Goal: Information Seeking & Learning: Compare options

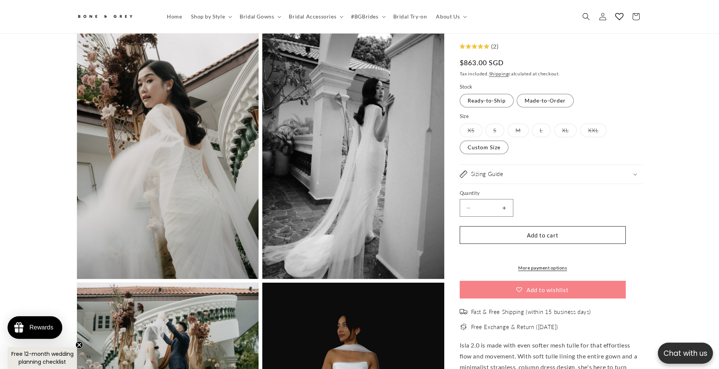
scroll to position [569, 0]
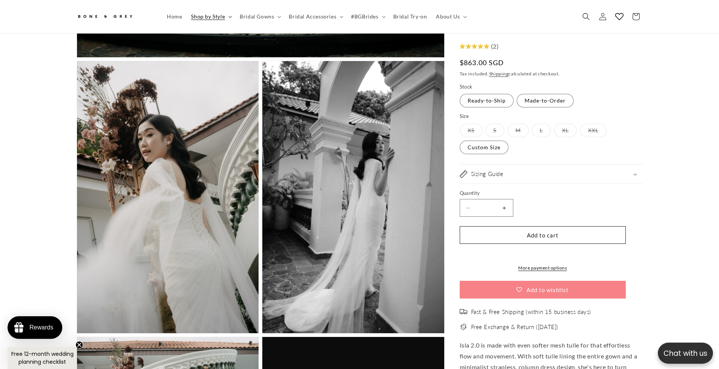
click at [204, 14] on span "Shop by Style" at bounding box center [208, 16] width 34 height 7
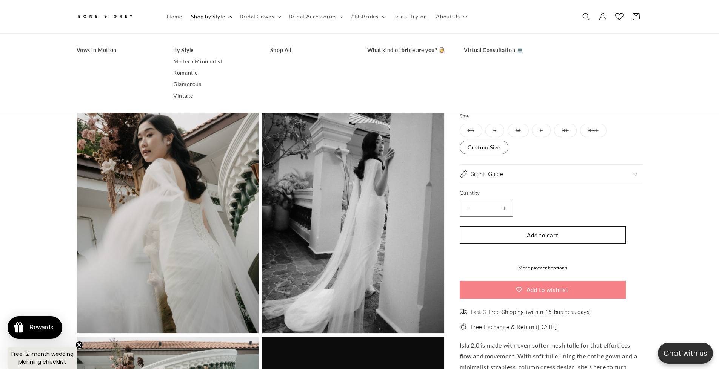
scroll to position [0, 415]
click at [191, 73] on link "Romantic" at bounding box center [214, 72] width 82 height 11
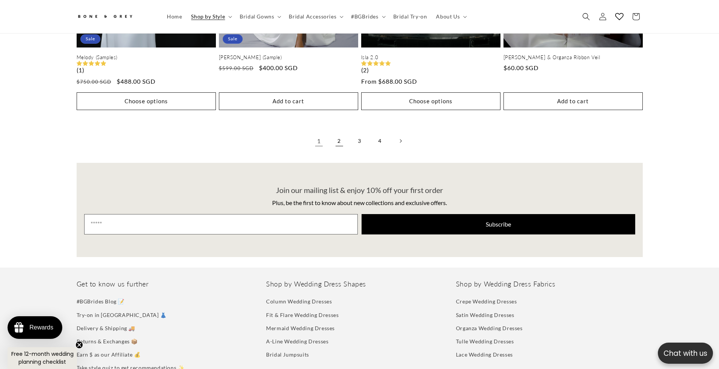
scroll to position [0, 208]
click at [337, 148] on link "2" at bounding box center [339, 141] width 17 height 17
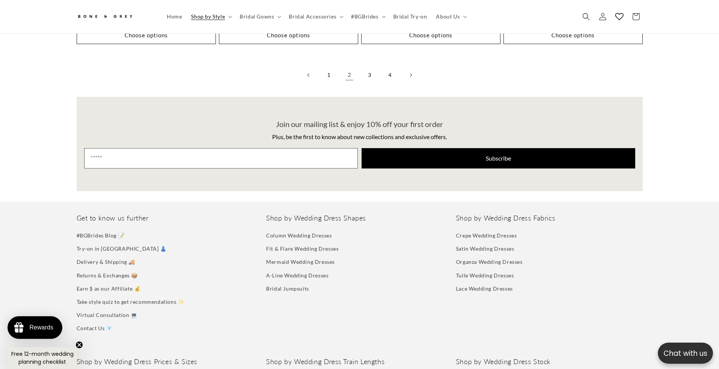
scroll to position [1821, 0]
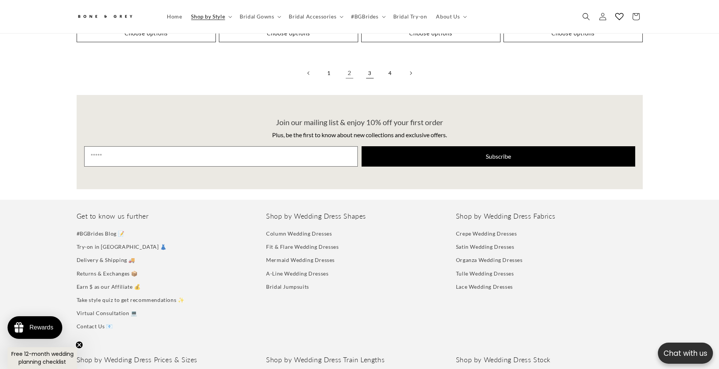
click at [367, 77] on link "3" at bounding box center [369, 73] width 17 height 17
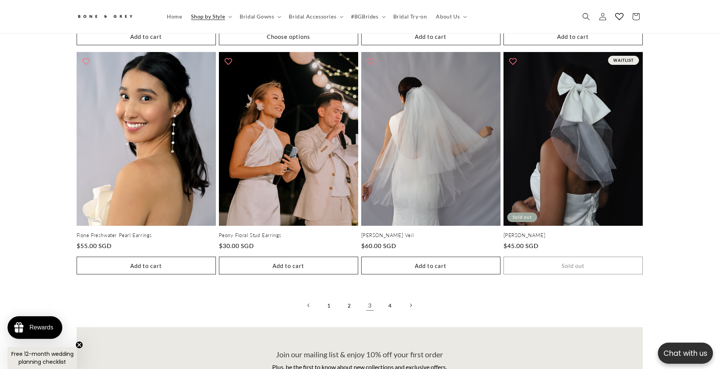
scroll to position [0, 415]
click at [388, 311] on link "4" at bounding box center [390, 305] width 17 height 17
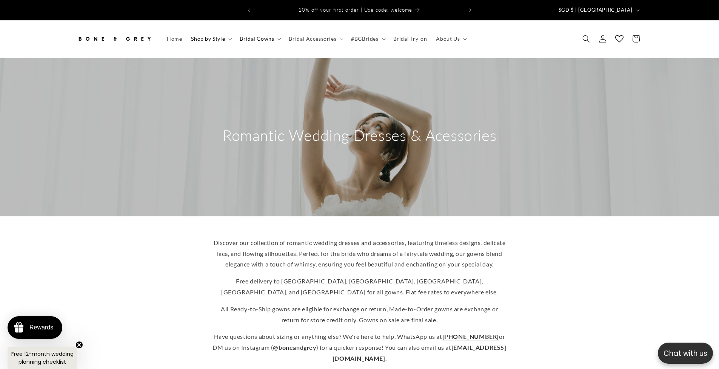
click at [264, 35] on span "Bridal Gowns" at bounding box center [257, 38] width 34 height 7
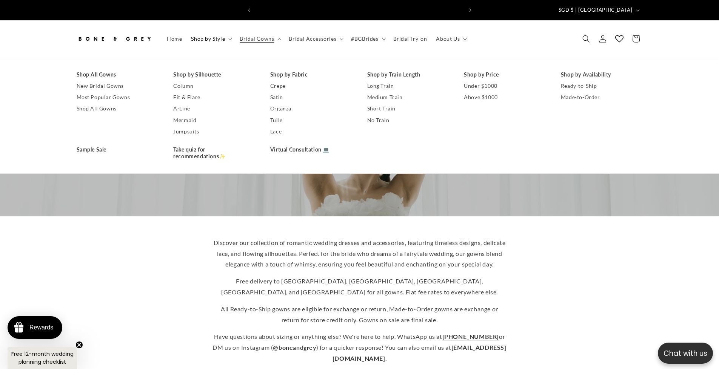
scroll to position [0, 415]
click at [371, 118] on link "No Train" at bounding box center [408, 120] width 82 height 11
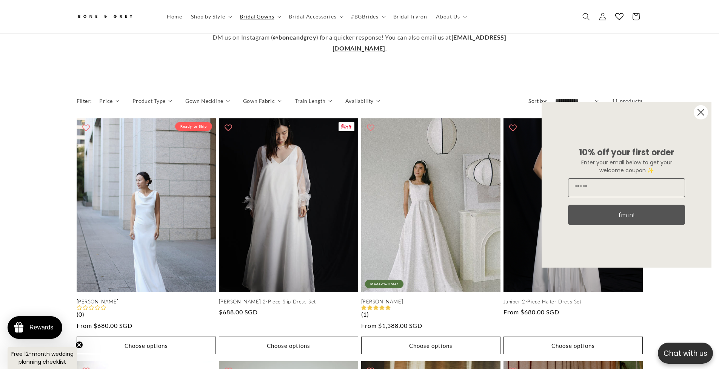
scroll to position [346, 0]
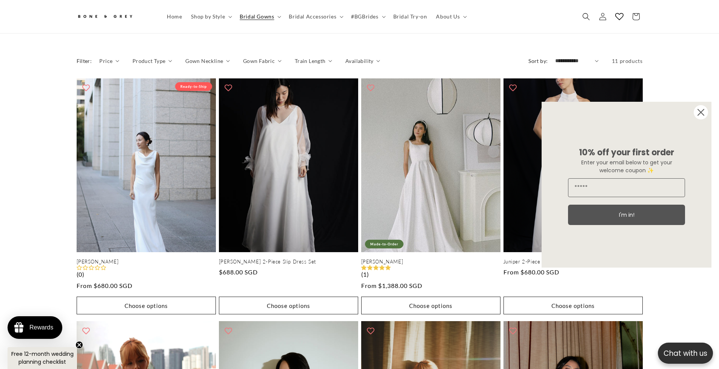
click at [699, 110] on circle "Close dialog" at bounding box center [701, 112] width 14 height 14
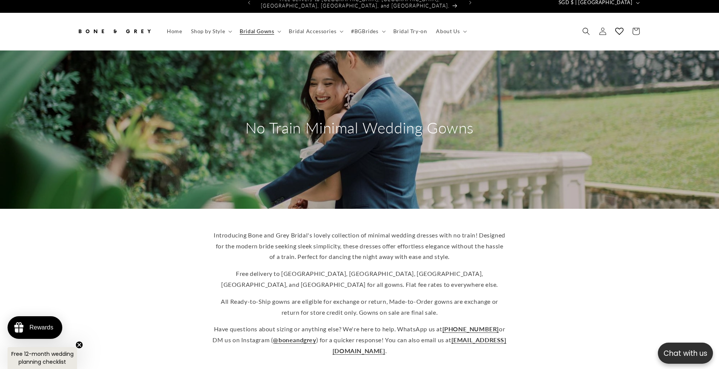
scroll to position [0, 0]
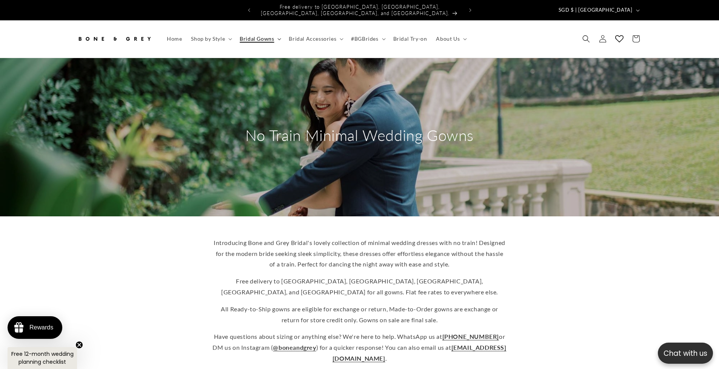
click at [259, 37] on summary "Bridal Gowns" at bounding box center [259, 39] width 49 height 16
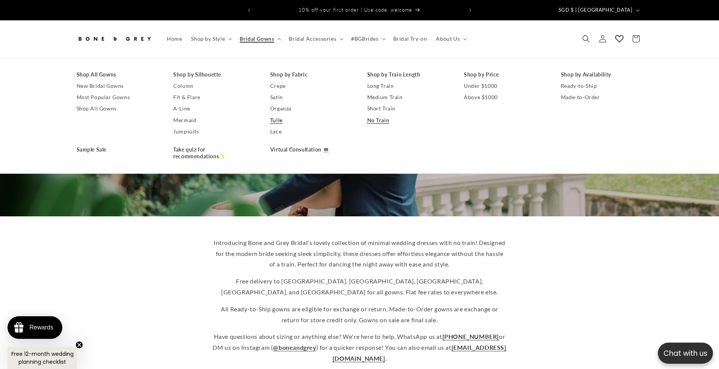
click at [275, 115] on link "Tulle" at bounding box center [311, 120] width 82 height 11
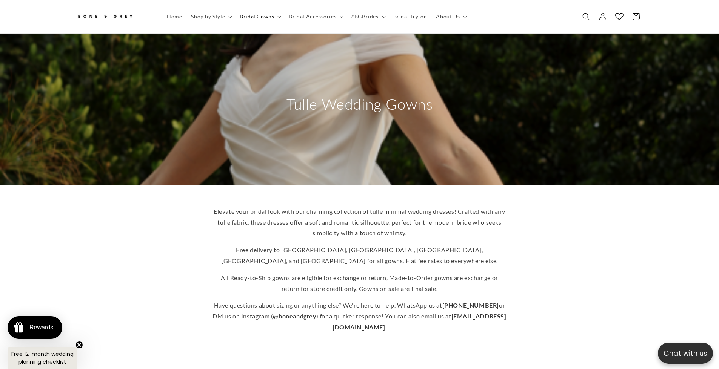
scroll to position [0, 415]
